Goal: Information Seeking & Learning: Find specific fact

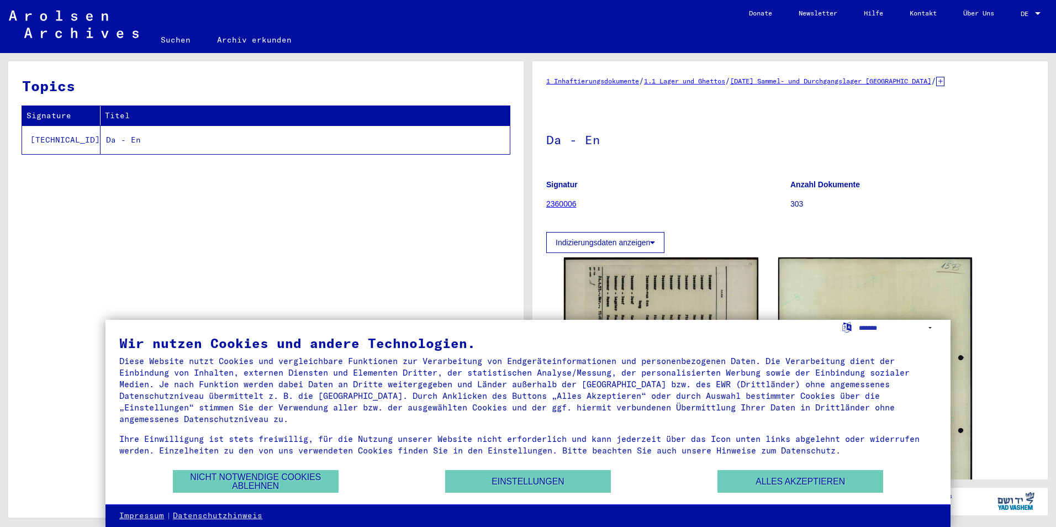
click at [1032, 273] on yv-its-full-details "1 Inhaftierungsdokumente / 1.1 Lager und Ghettos / [DATE] Sammel- und Durchgang…" at bounding box center [789, 335] width 515 height 520
click at [872, 329] on select "**********" at bounding box center [898, 328] width 78 height 16
select select "*****"
click at [859, 320] on select "**********" at bounding box center [898, 328] width 78 height 16
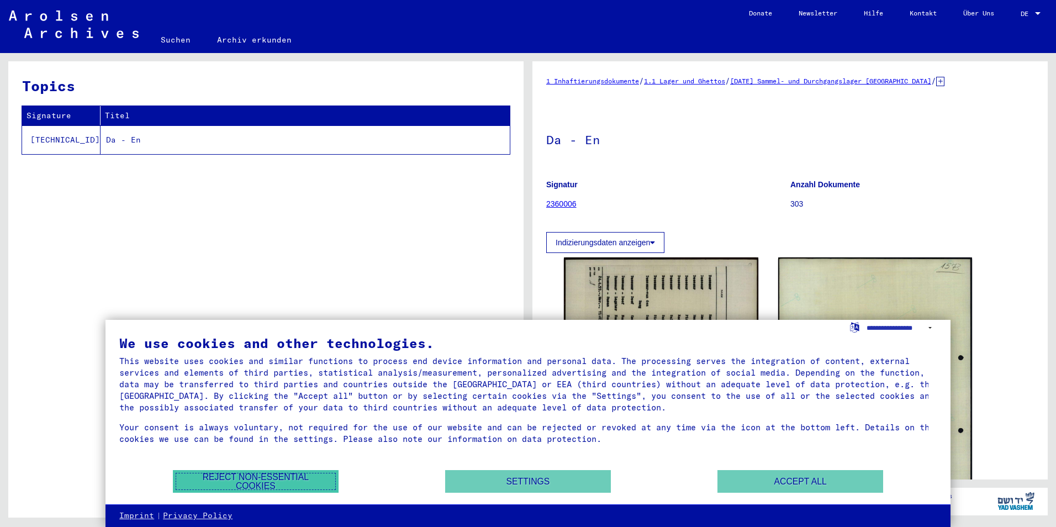
click at [281, 483] on button "Reject non-essential cookies" at bounding box center [256, 481] width 166 height 23
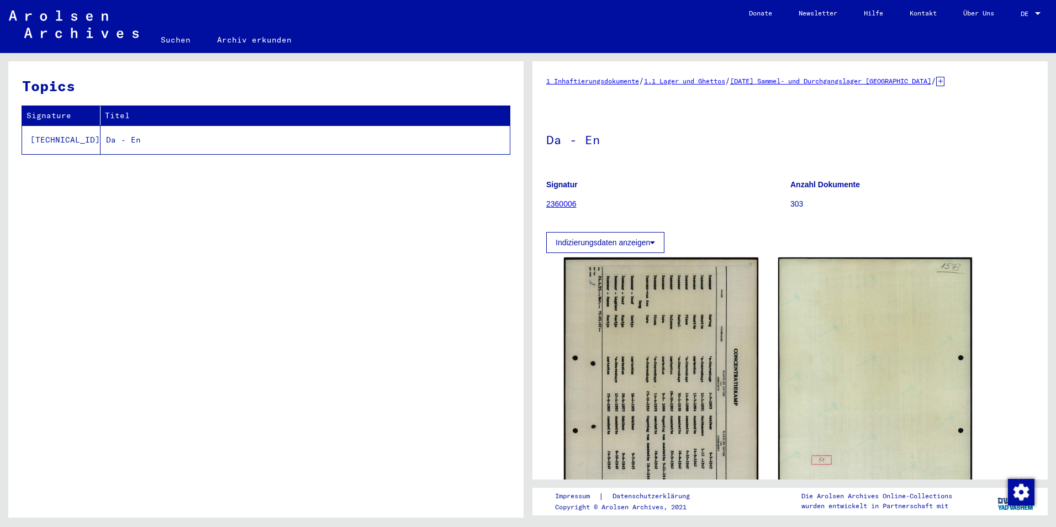
click at [100, 140] on td "Da - En" at bounding box center [304, 139] width 409 height 29
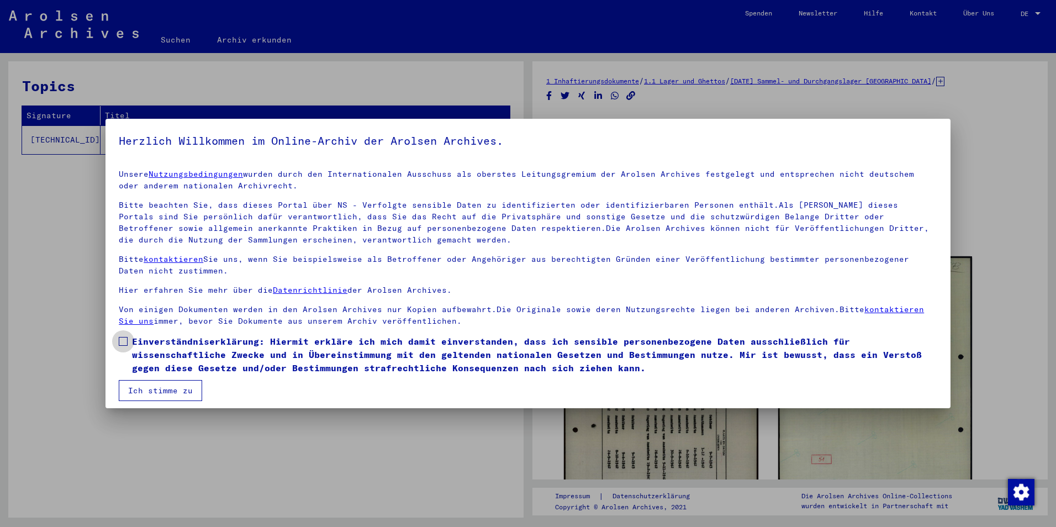
click at [269, 342] on span "Einverständniserklärung: Hiermit erkläre ich mich damit einverstanden, dass ich…" at bounding box center [534, 355] width 805 height 40
drag, startPoint x: 186, startPoint y: 384, endPoint x: 208, endPoint y: 370, distance: 26.5
click at [186, 384] on button "Ich stimme zu" at bounding box center [160, 390] width 83 height 21
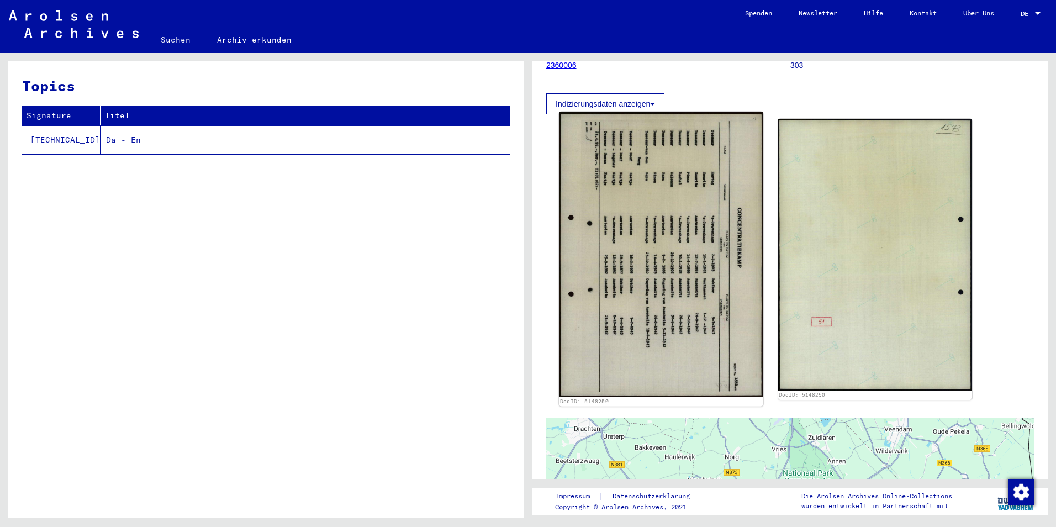
scroll to position [110, 0]
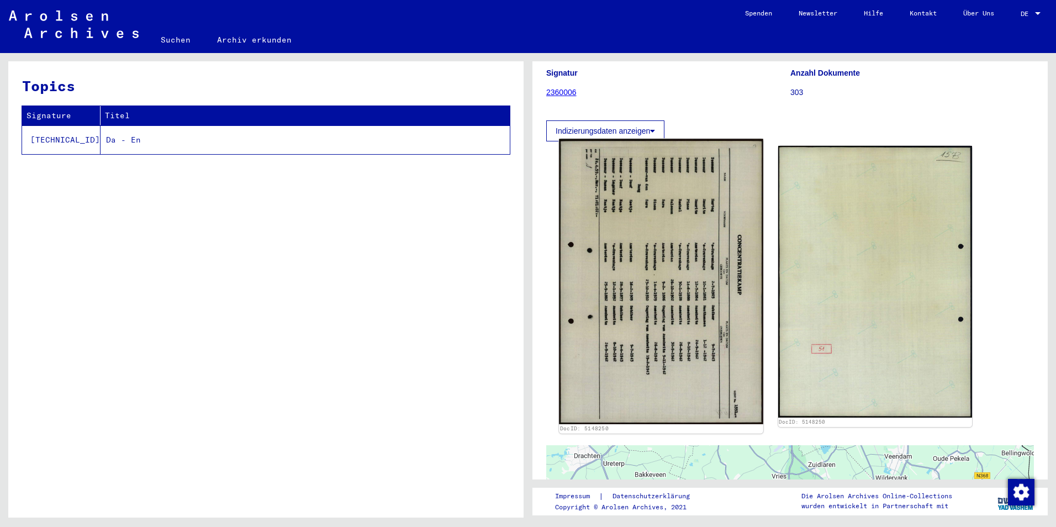
click at [647, 260] on img at bounding box center [661, 281] width 204 height 285
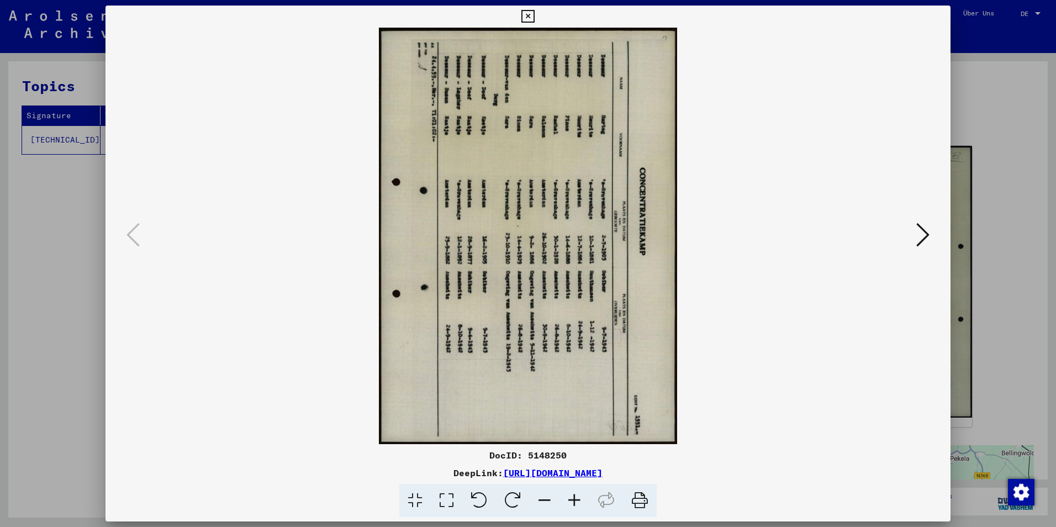
click at [505, 501] on icon at bounding box center [513, 501] width 34 height 34
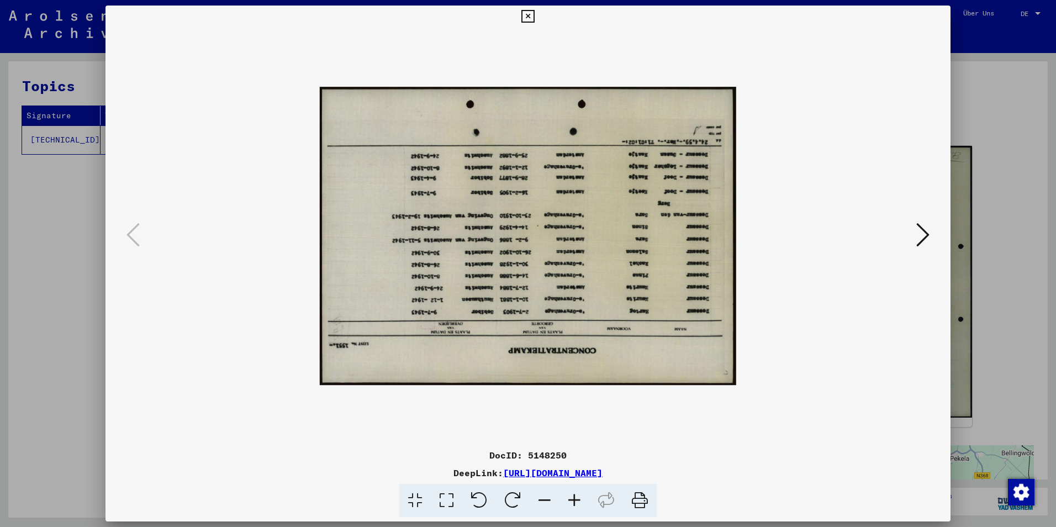
click at [501, 496] on icon at bounding box center [513, 501] width 34 height 34
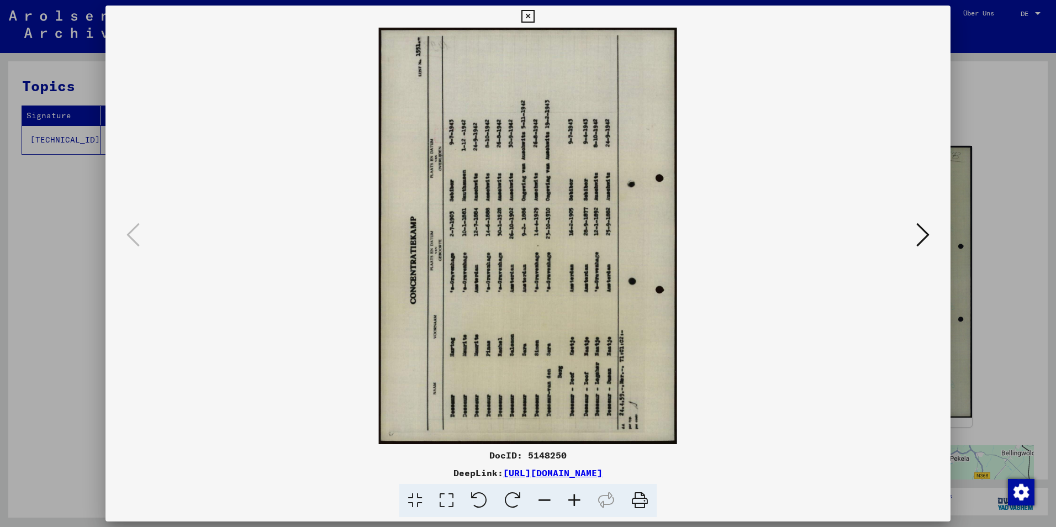
click at [501, 495] on icon at bounding box center [513, 501] width 34 height 34
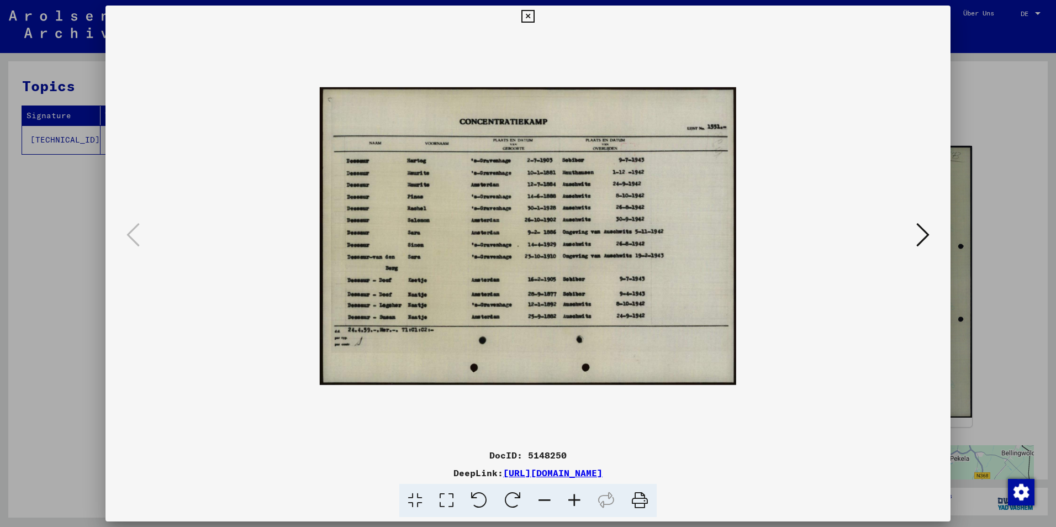
click at [571, 496] on icon at bounding box center [574, 501] width 30 height 34
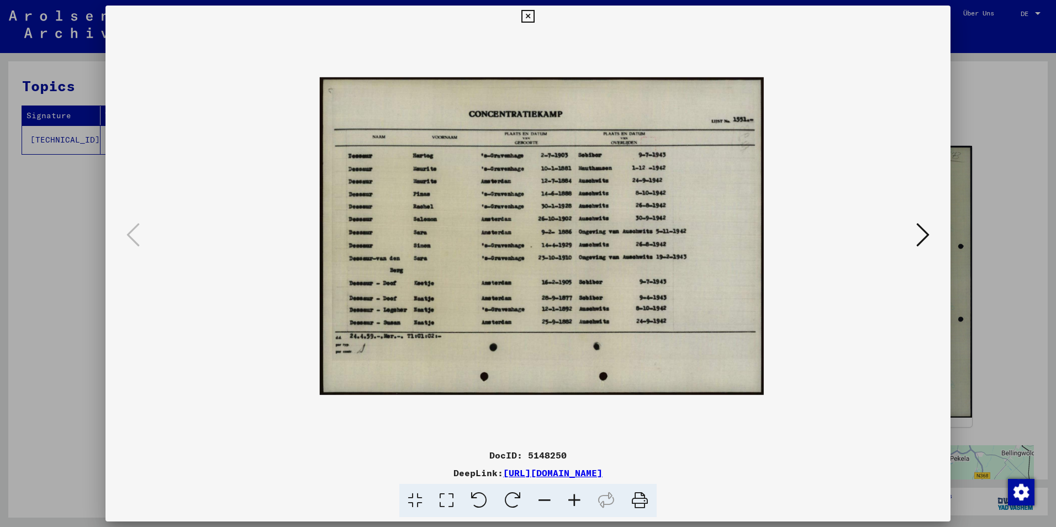
click at [573, 496] on icon at bounding box center [574, 501] width 30 height 34
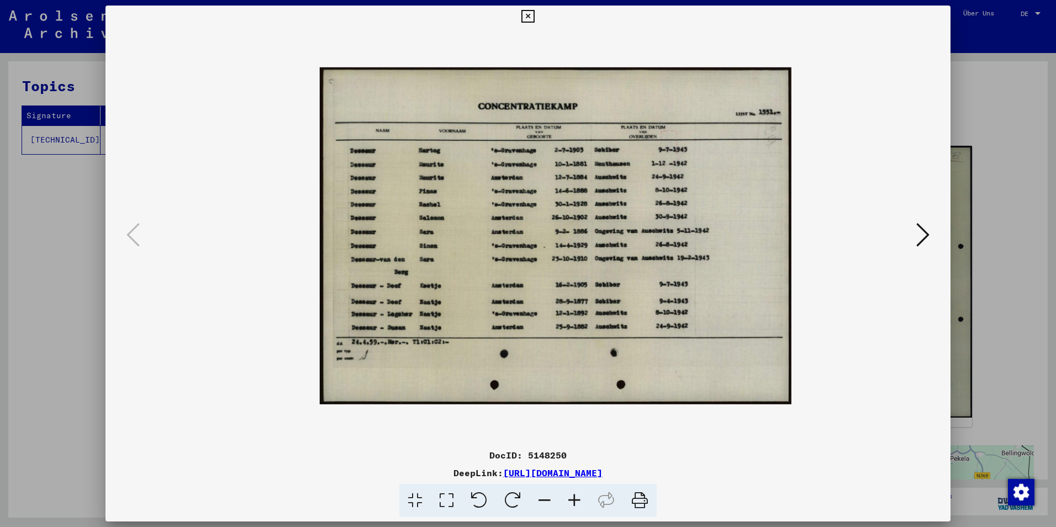
click at [573, 496] on icon at bounding box center [574, 501] width 30 height 34
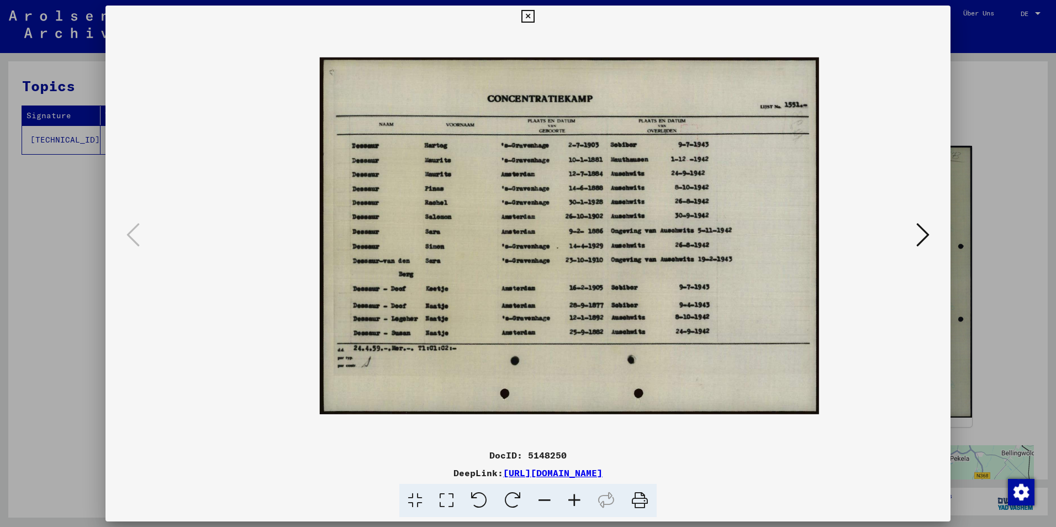
click at [573, 496] on icon at bounding box center [574, 501] width 30 height 34
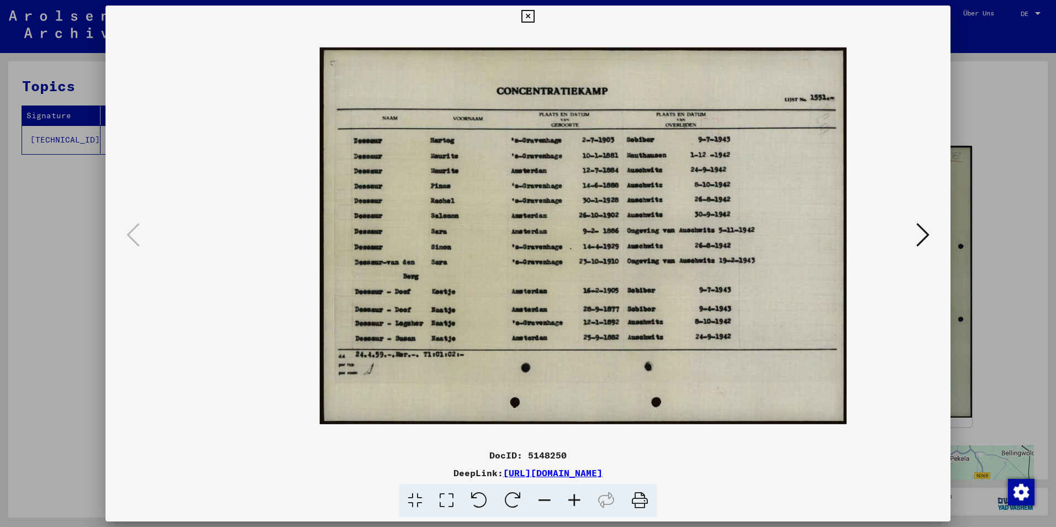
click at [573, 496] on icon at bounding box center [574, 501] width 30 height 34
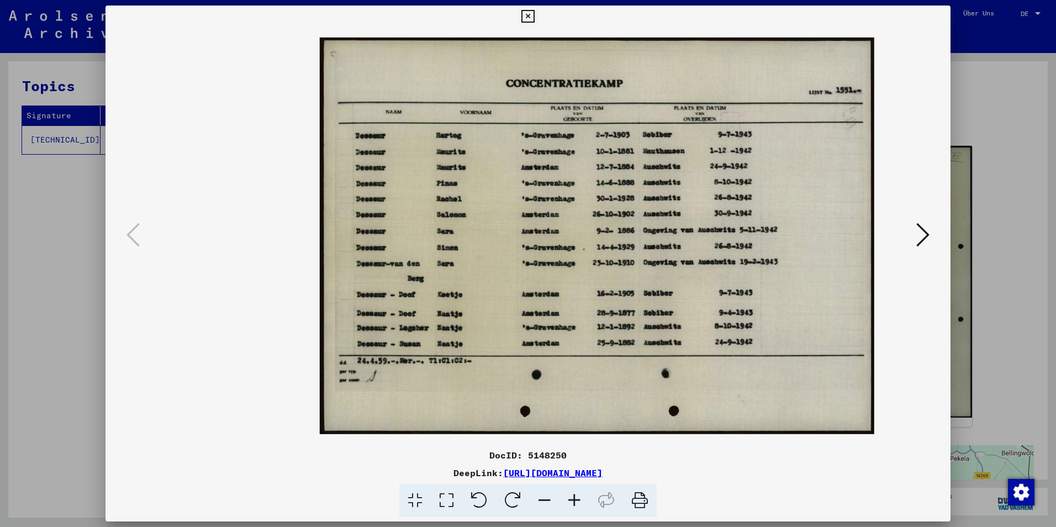
click at [573, 496] on icon at bounding box center [574, 501] width 30 height 34
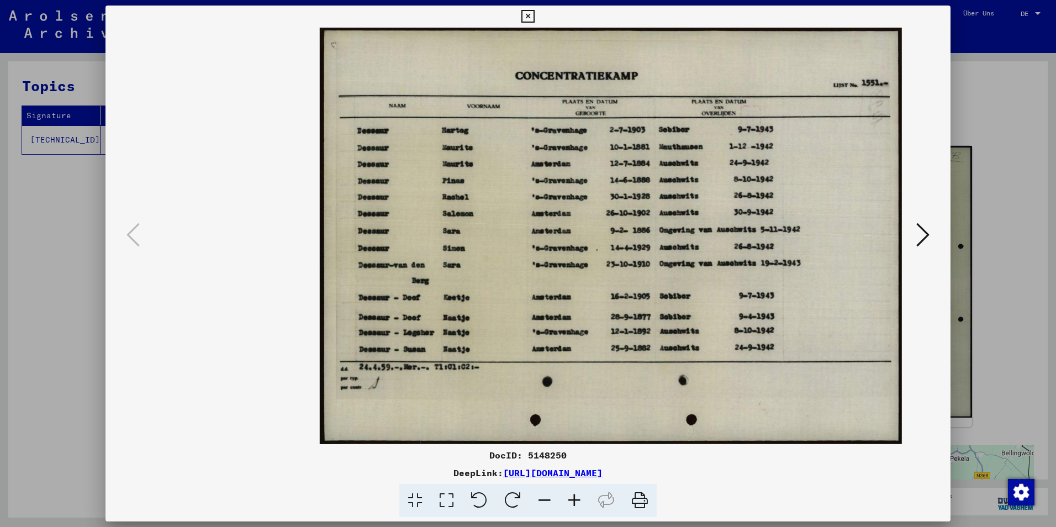
click at [573, 496] on icon at bounding box center [574, 501] width 30 height 34
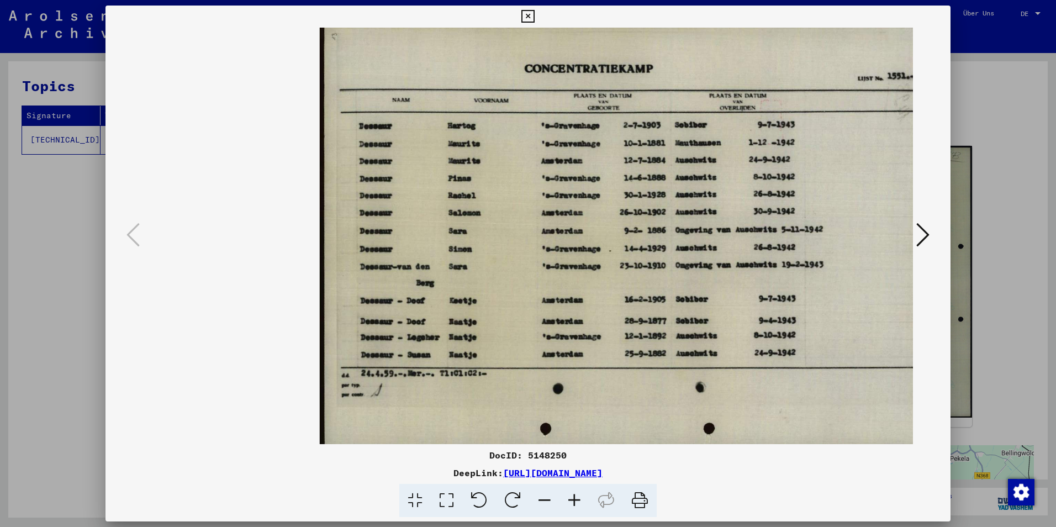
click at [573, 496] on icon at bounding box center [574, 501] width 30 height 34
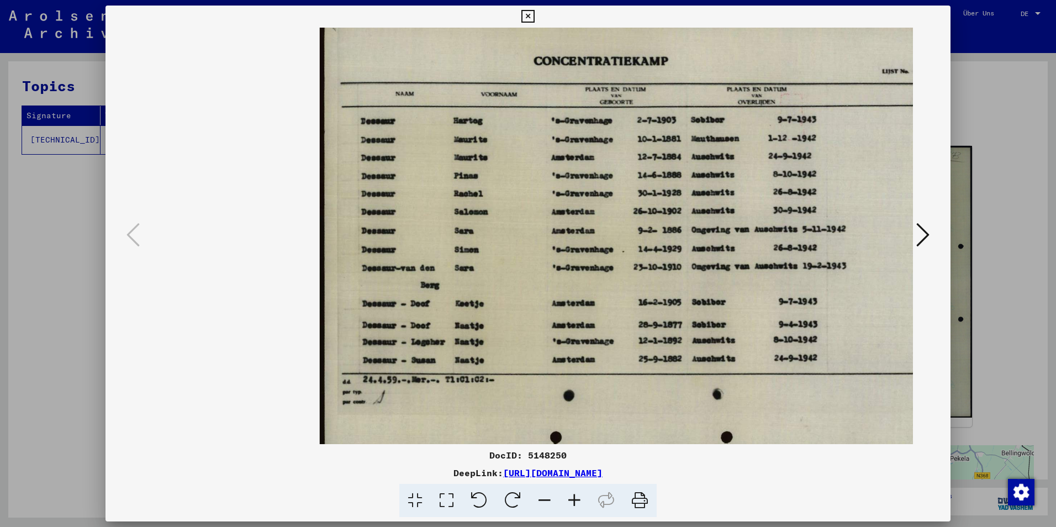
click at [1027, 297] on div at bounding box center [528, 263] width 1056 height 527
